Goal: Find contact information: Obtain details needed to contact an individual or organization

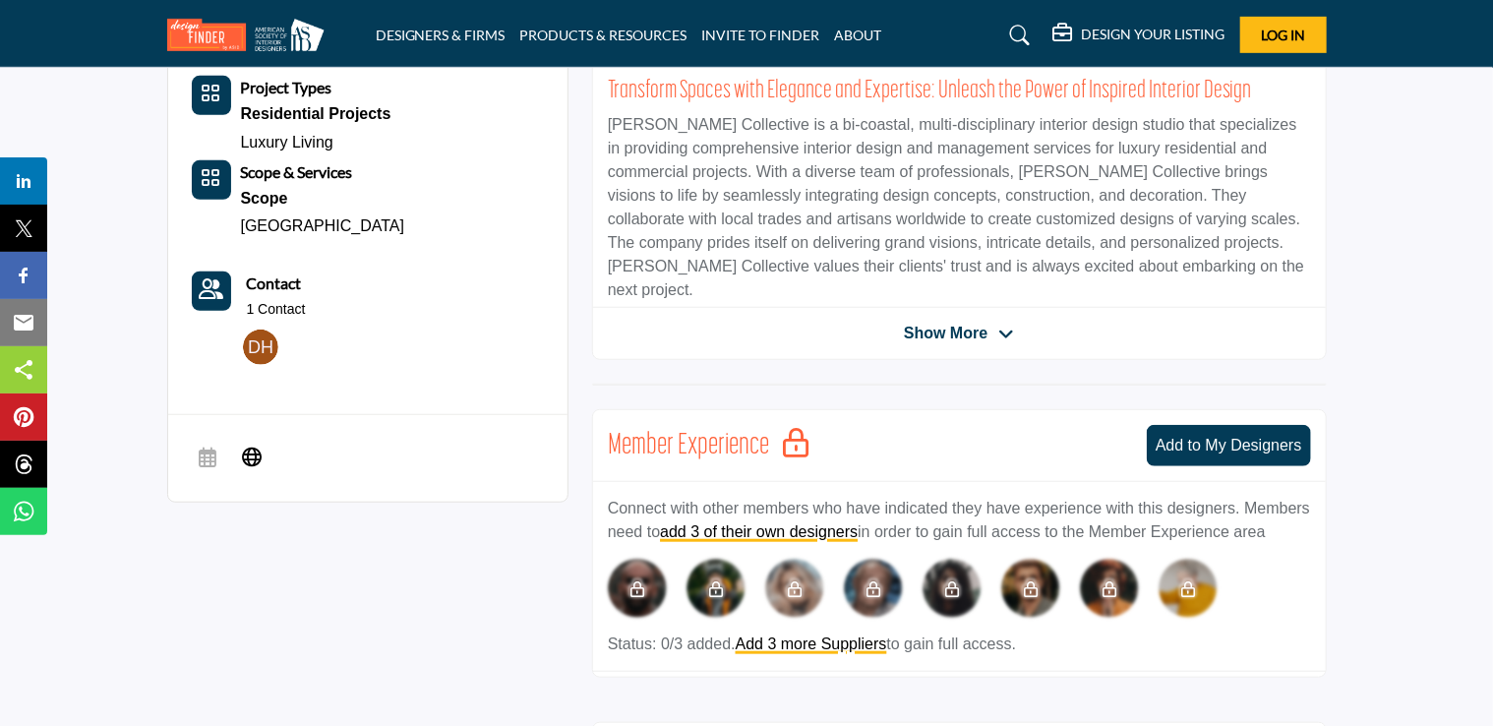
scroll to position [559, 0]
click at [995, 315] on div "[PERSON_NAME] Collective View email address of this listing Sorry, but we don't…" at bounding box center [959, 177] width 735 height 365
click at [995, 332] on span "Show More" at bounding box center [959, 334] width 110 height 24
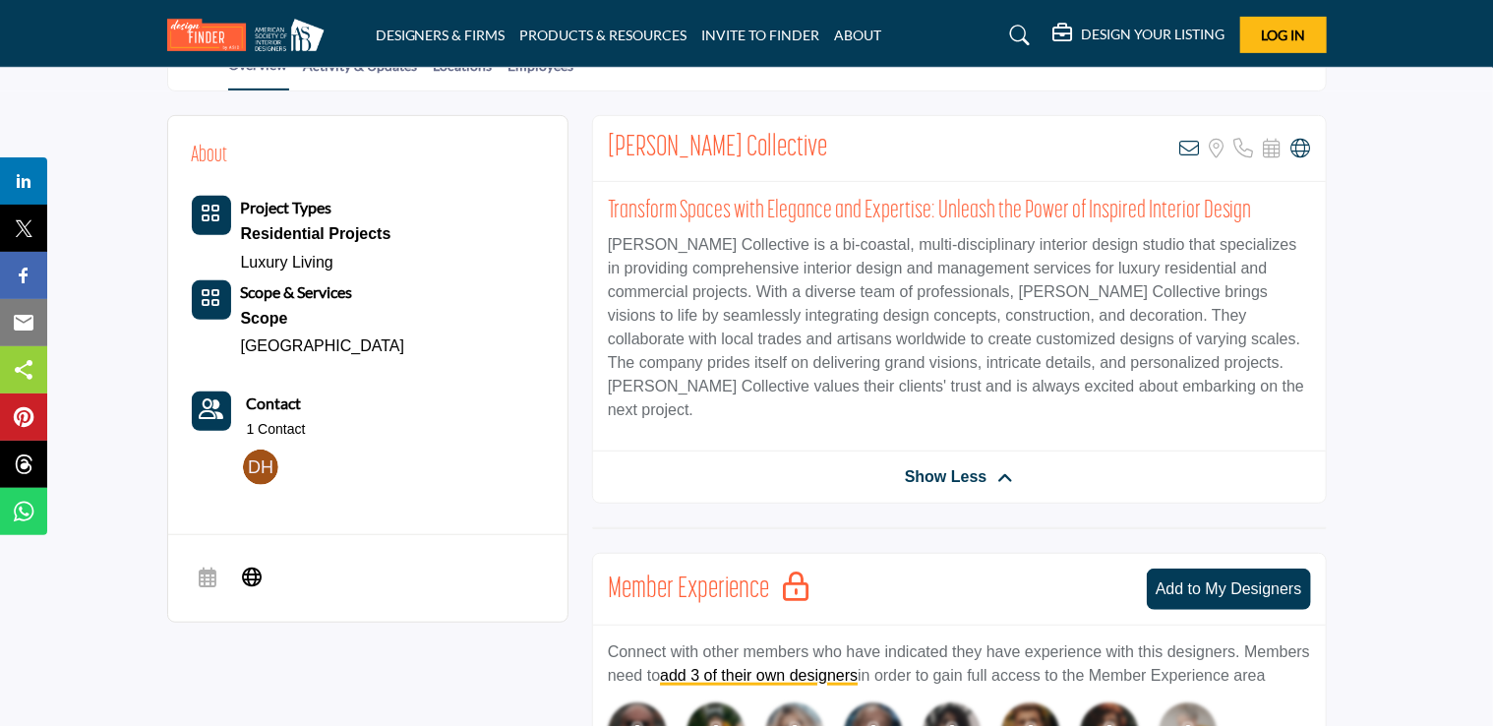
scroll to position [360, 0]
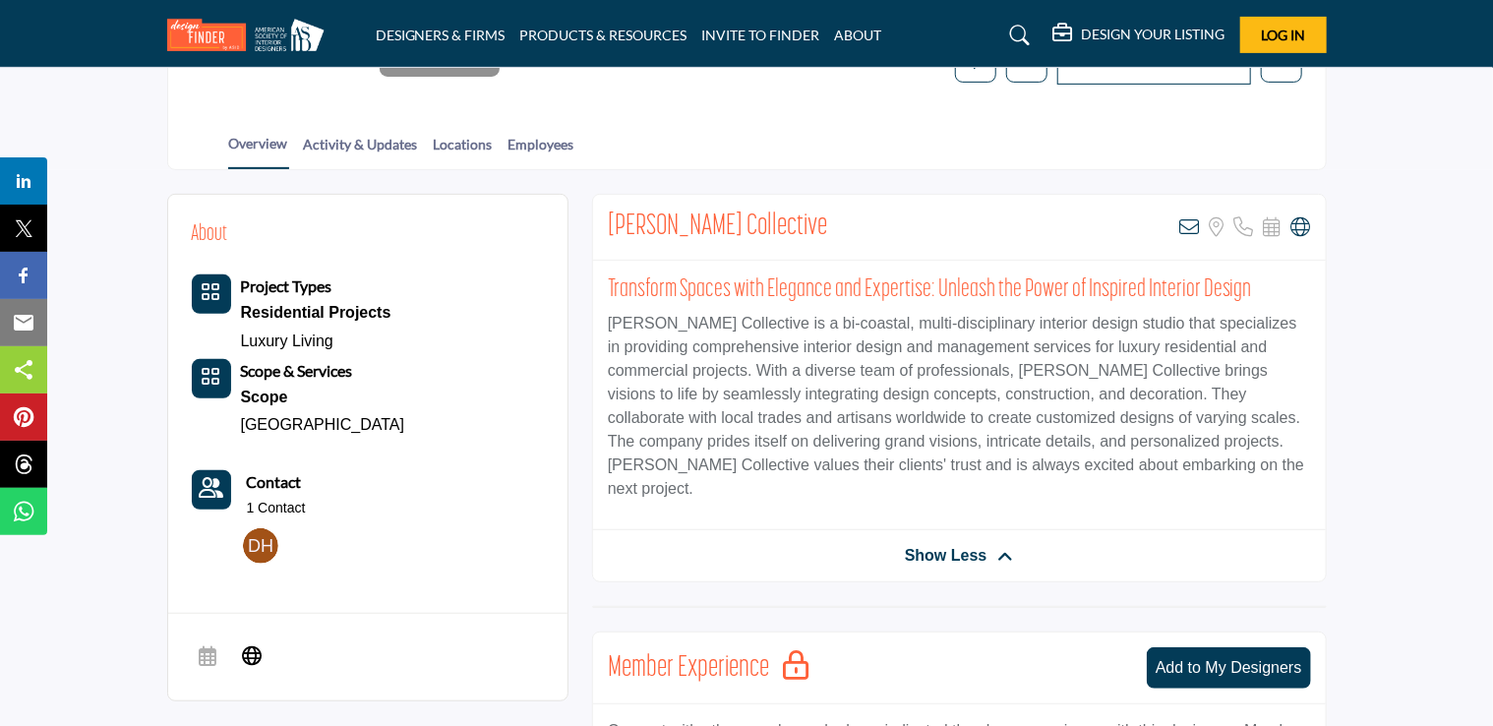
click at [988, 544] on span "Show Less" at bounding box center [959, 556] width 109 height 24
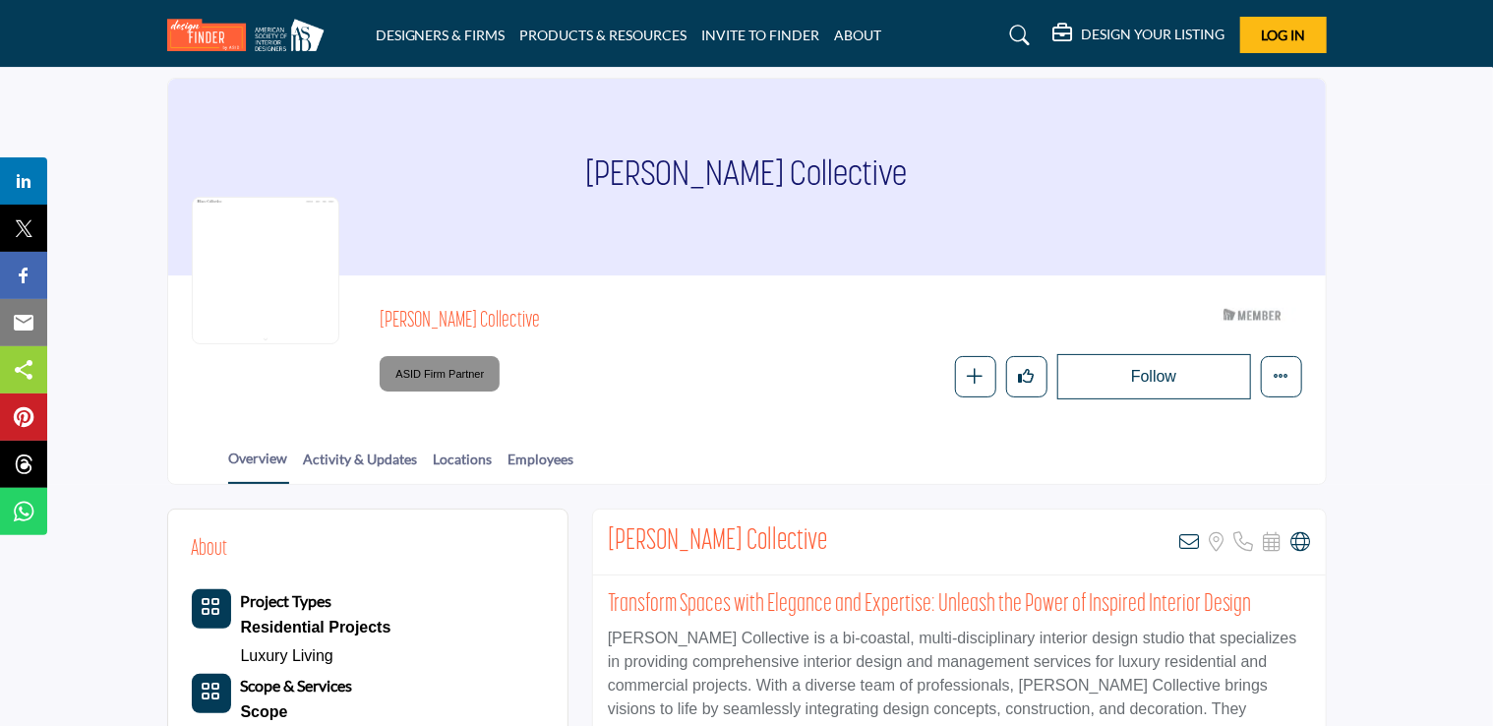
scroll to position [0, 0]
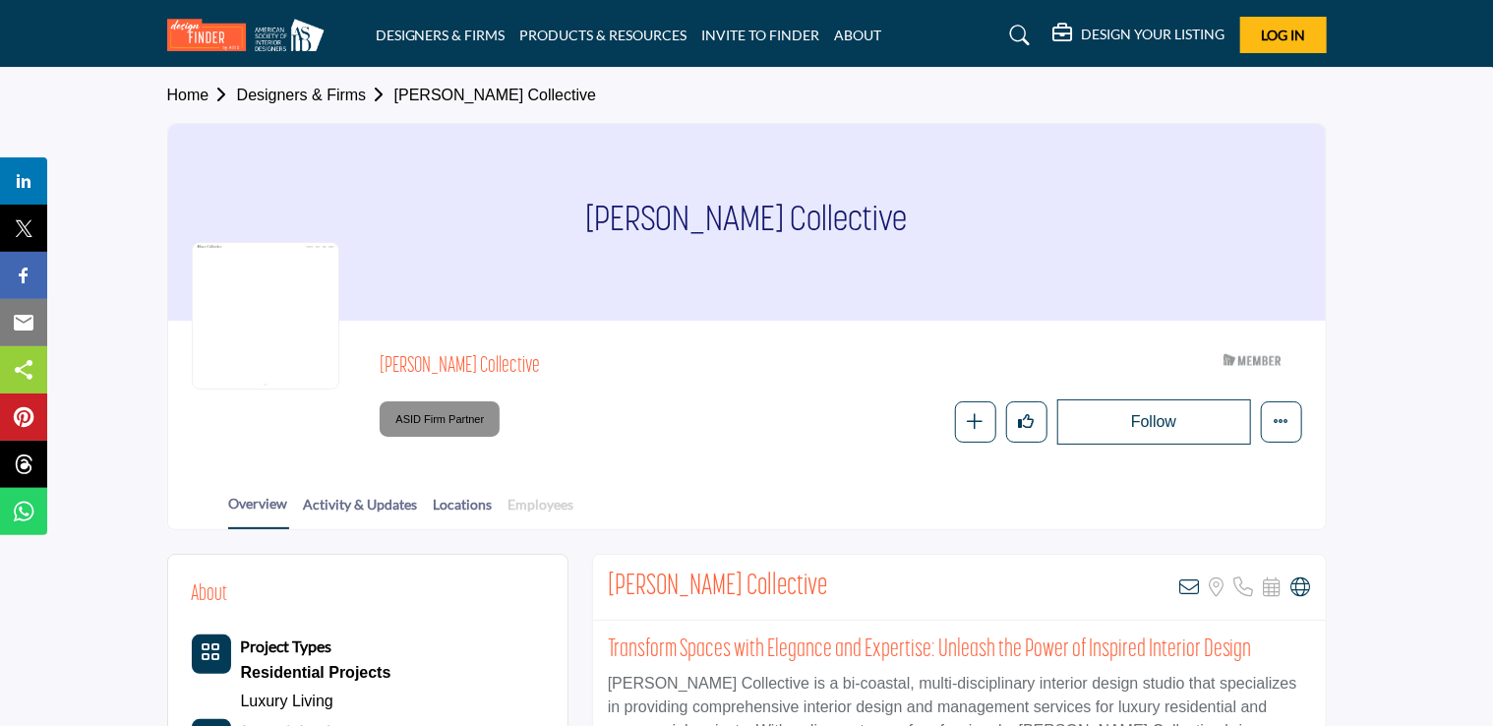
click at [510, 514] on link "Employees" at bounding box center [541, 511] width 68 height 34
click at [533, 508] on link "Employees" at bounding box center [541, 511] width 68 height 34
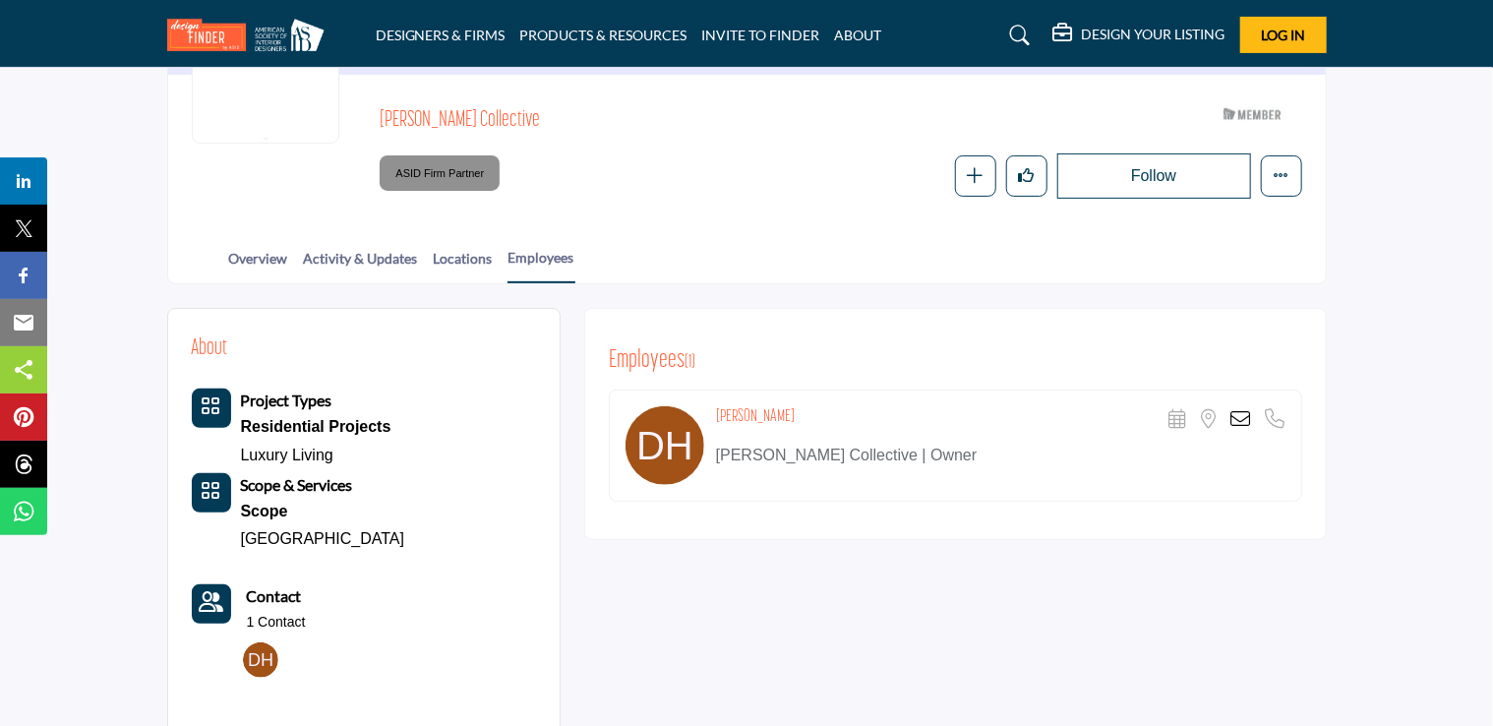
scroll to position [206, 0]
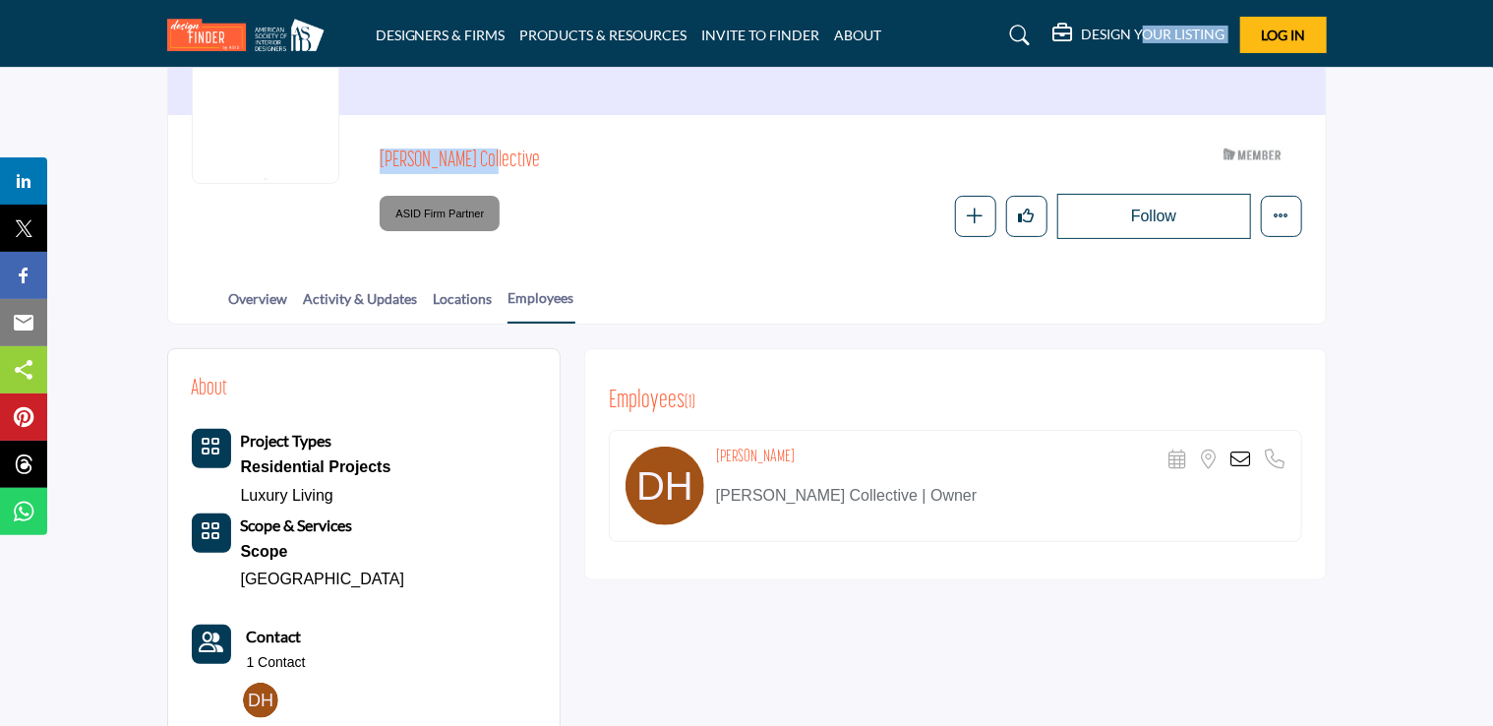
drag, startPoint x: 1001, startPoint y: 171, endPoint x: 1161, endPoint y: -45, distance: 268.7
click at [1161, 0] on html "DESIGNERS & FIRMS PRODUCTS & RESOURCES INVITE TO FINDER ABOUT" at bounding box center [746, 491] width 1493 height 1394
